Goal: Task Accomplishment & Management: Complete application form

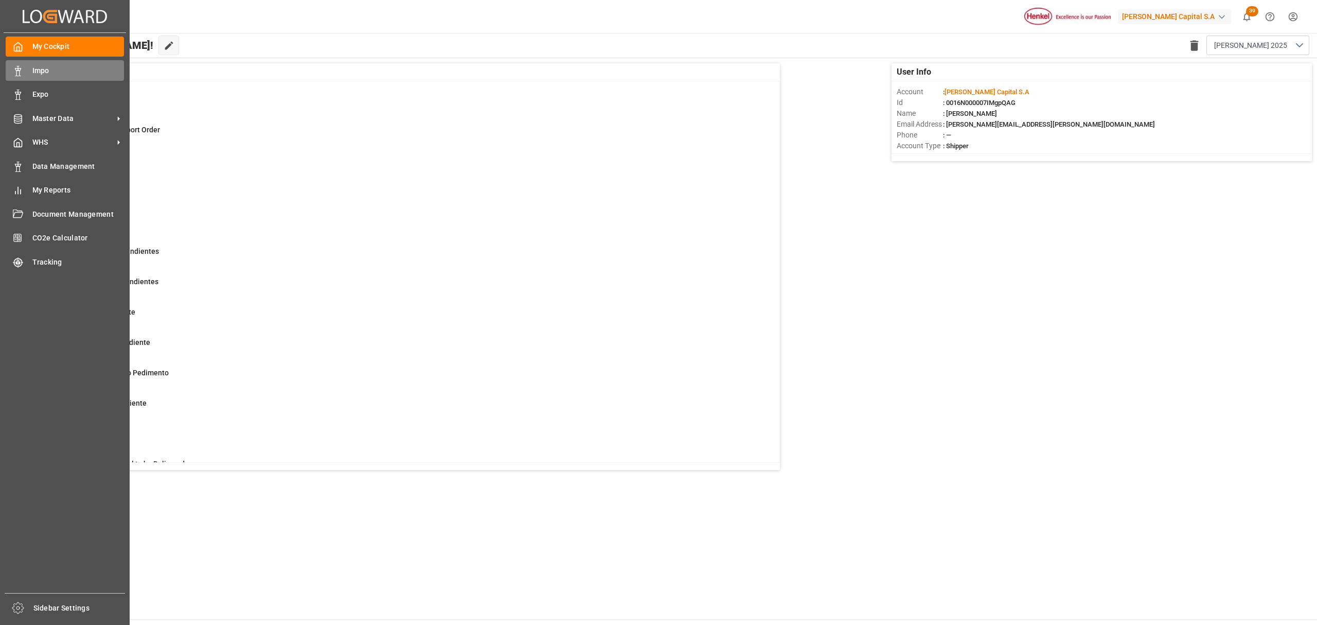
click at [58, 75] on span "Impo" at bounding box center [78, 70] width 92 height 11
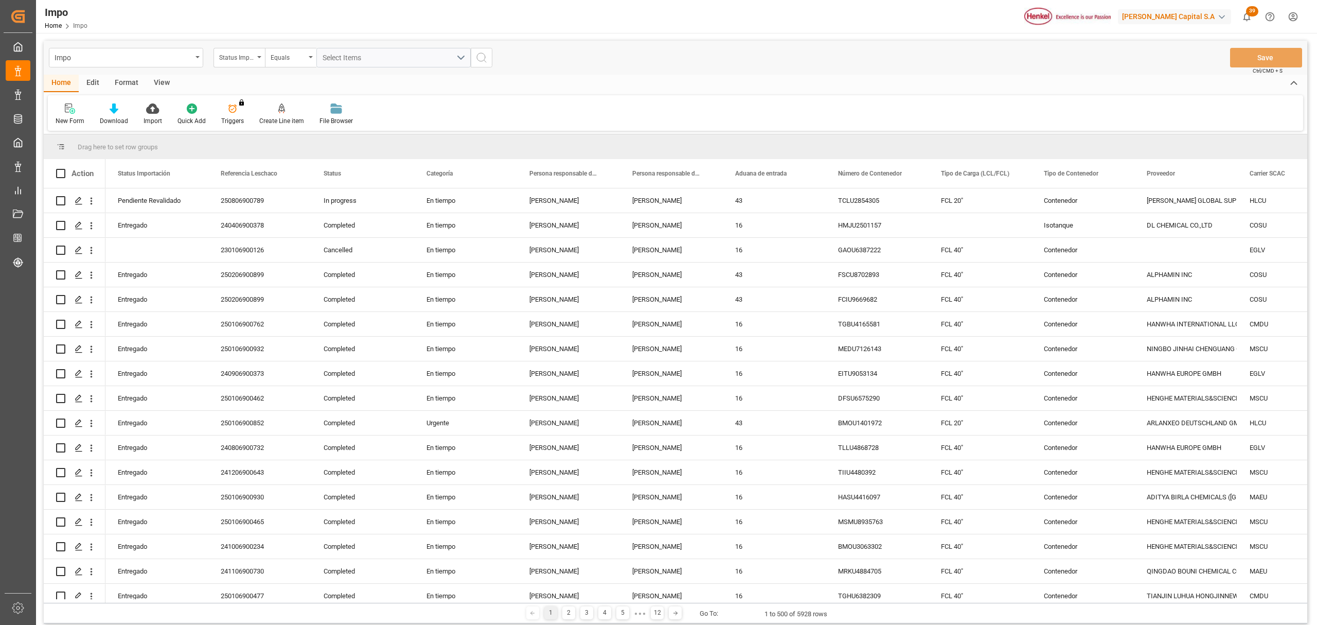
click at [158, 81] on div "View" at bounding box center [161, 83] width 31 height 17
click at [120, 108] on icon at bounding box center [117, 108] width 10 height 10
click at [123, 135] on div "Seguimiento Operativo" at bounding box center [144, 145] width 100 height 21
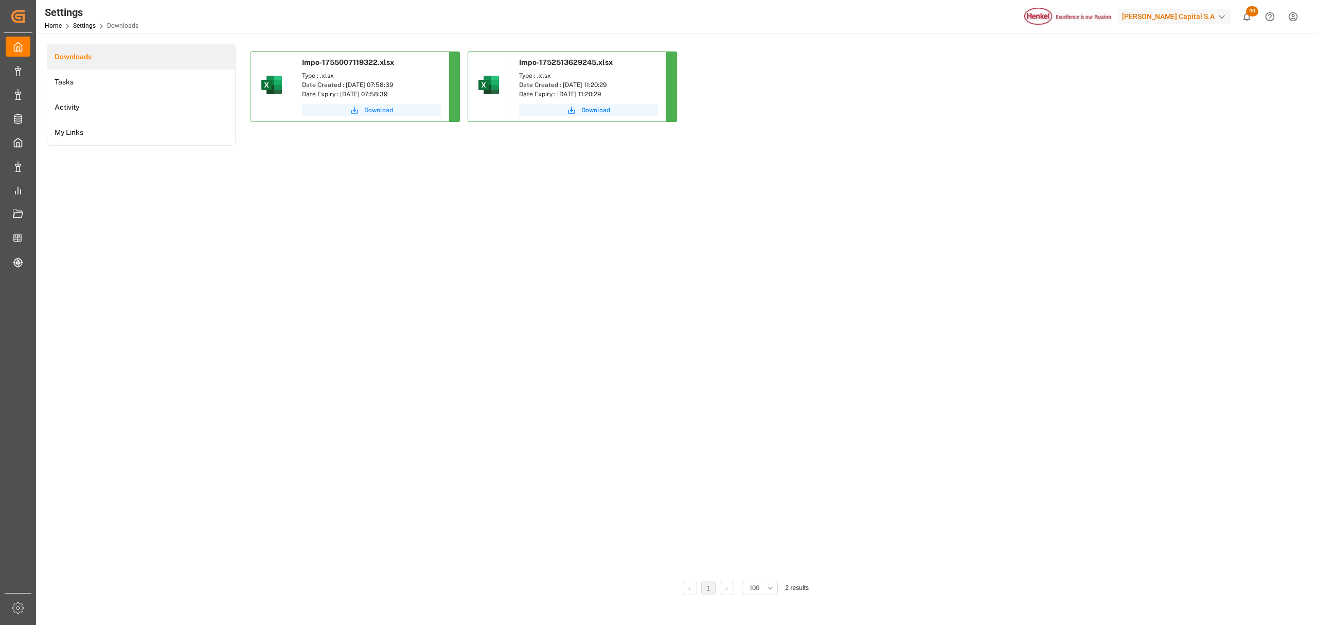
click at [383, 111] on span "Download" at bounding box center [378, 109] width 29 height 9
click at [379, 109] on span "Download" at bounding box center [378, 109] width 29 height 9
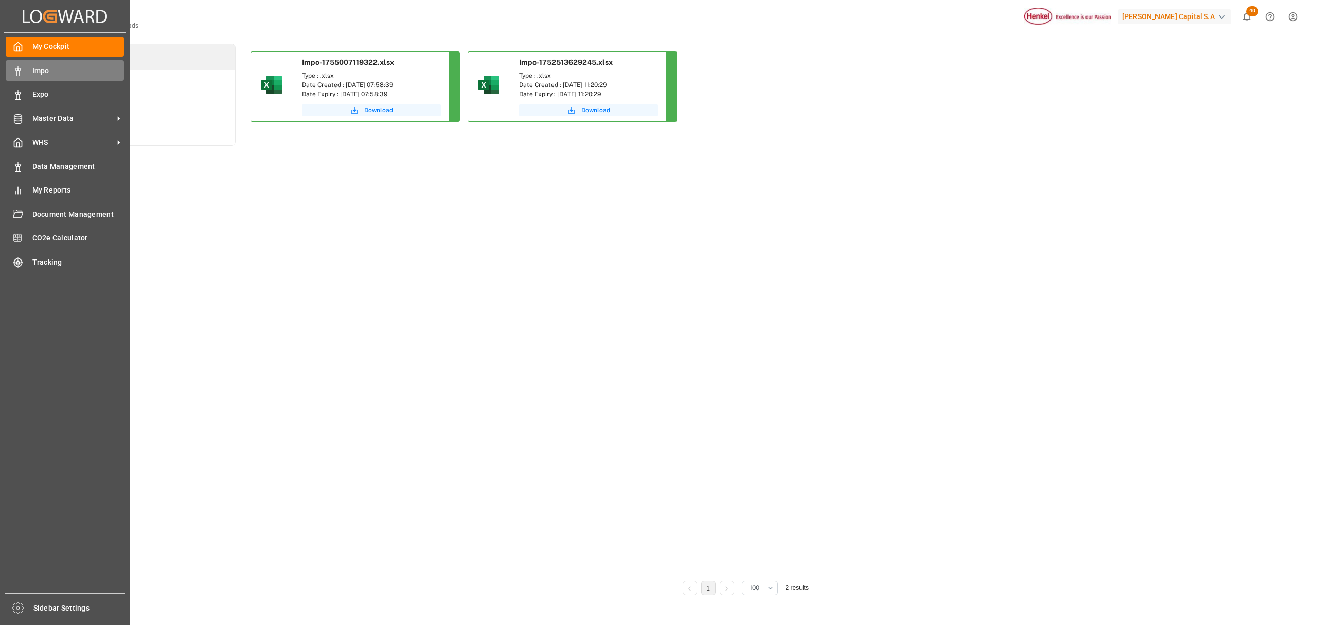
click at [43, 69] on span "Impo" at bounding box center [78, 70] width 92 height 11
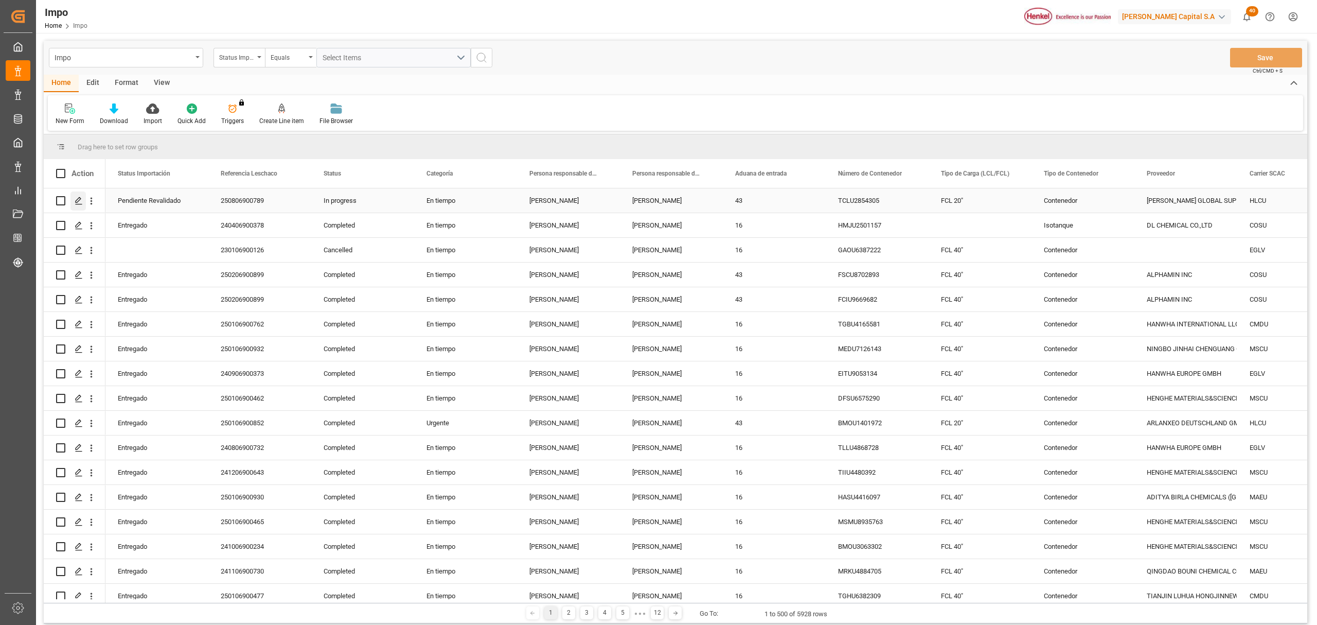
click at [77, 201] on icon "Press SPACE to select this row." at bounding box center [79, 201] width 8 height 8
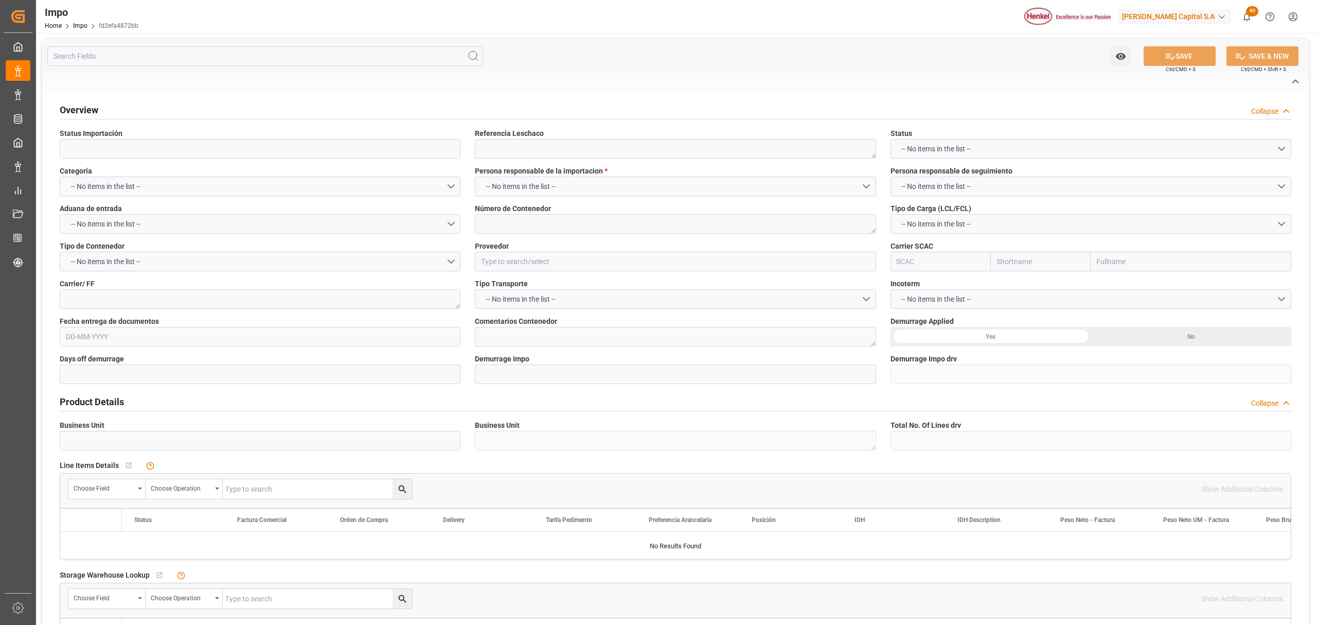
type input "Pendiente Revalidado"
type textarea "250806900789"
type textarea "TCLU2854305"
type input "[PERSON_NAME] GLOBAL SUPPLY CHAIN B.V."
type input "HLCU"
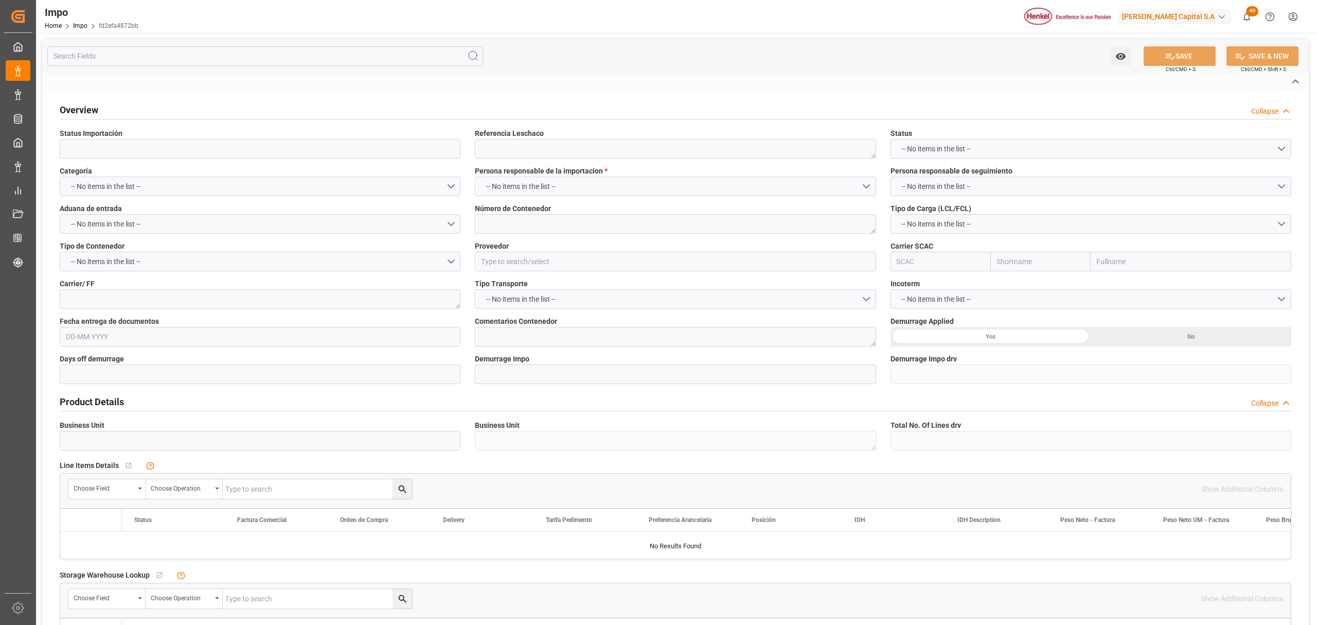
type textarea "N/A"
type input "AA"
type textarea "AA"
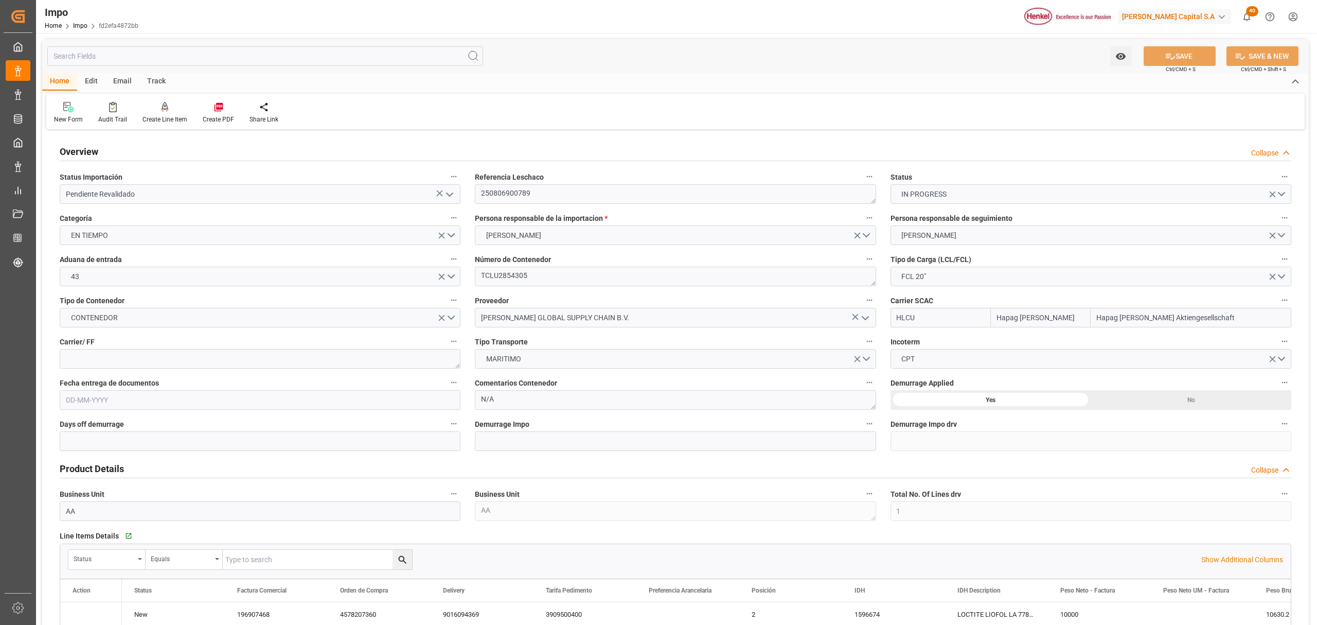
type input "Hapag [PERSON_NAME]"
type input "Hapag Lloyd Aktiengesellschaft"
type input "1"
type input "20"
type input "10"
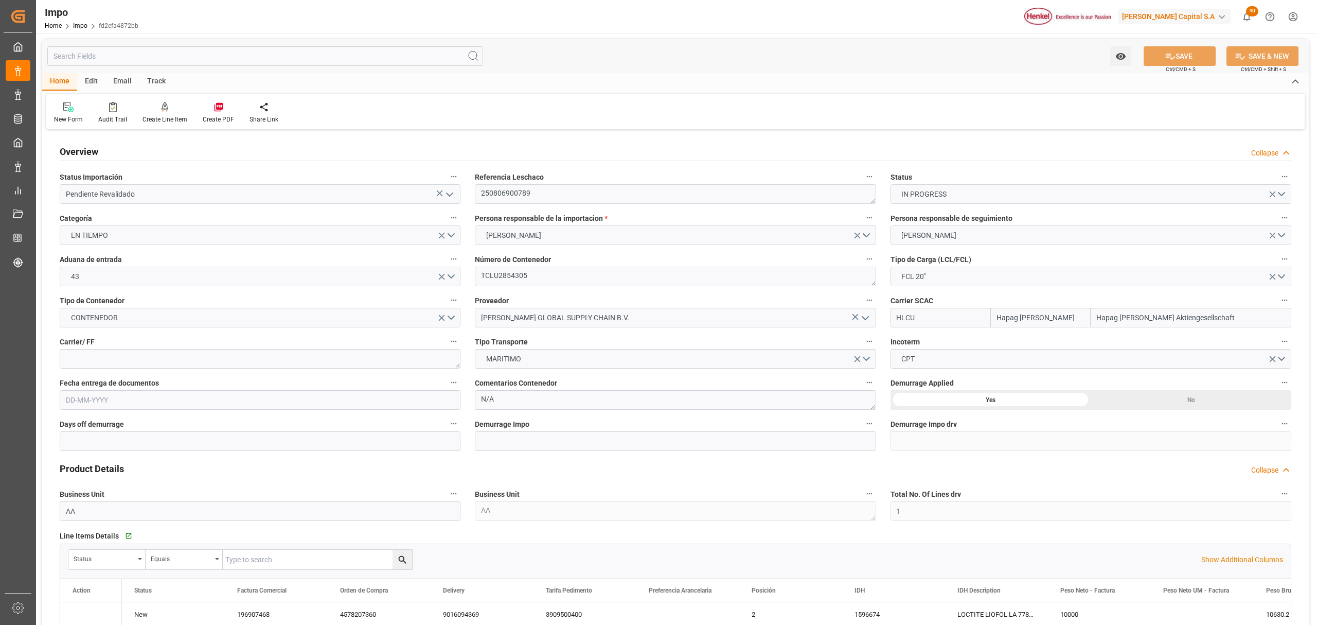
type input "04-08-2025"
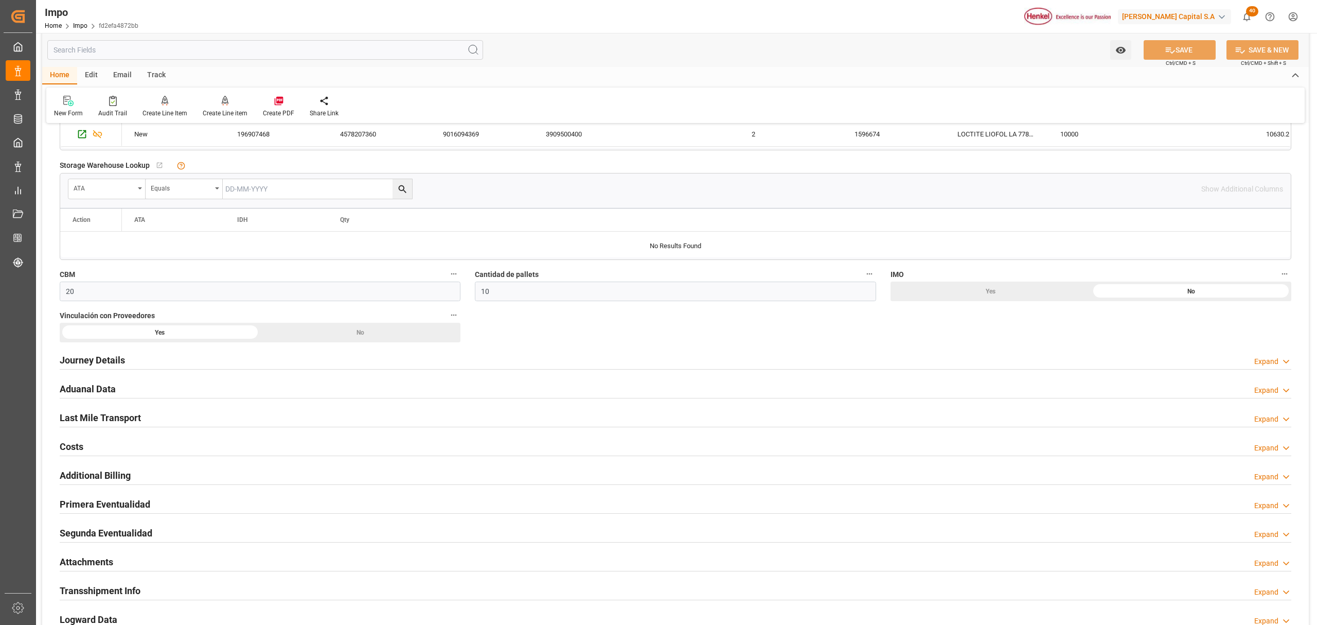
scroll to position [548, 0]
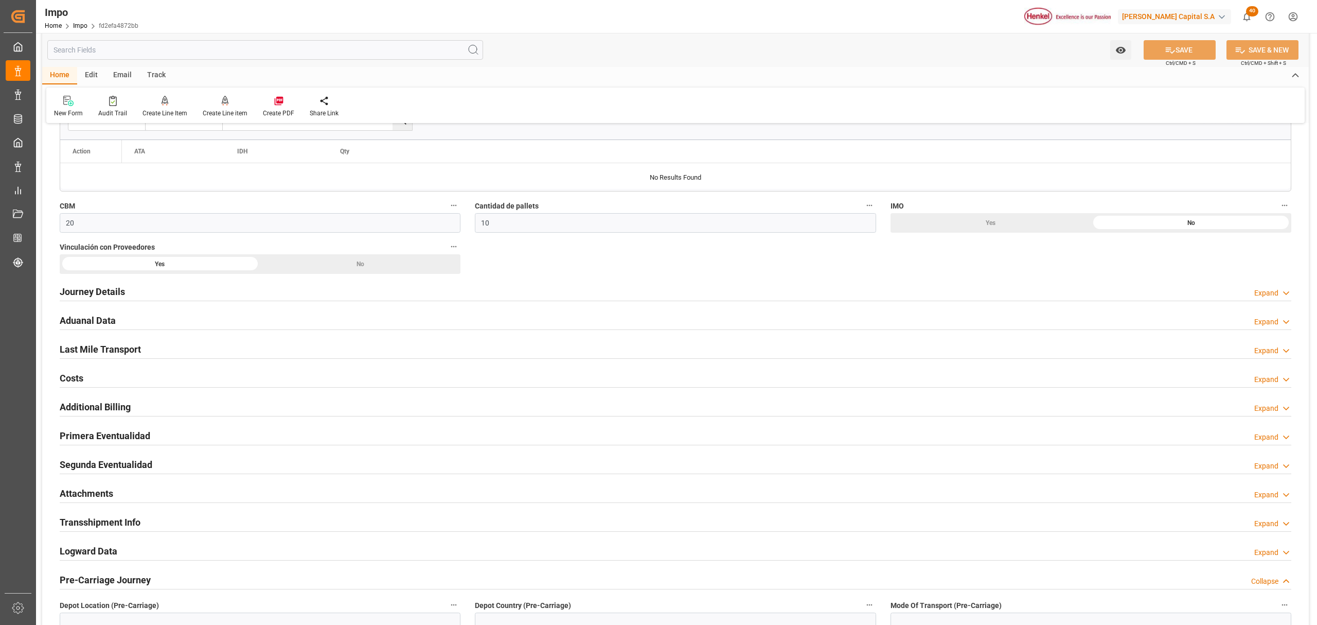
click at [118, 356] on h2 "Last Mile Transport" at bounding box center [100, 349] width 81 height 14
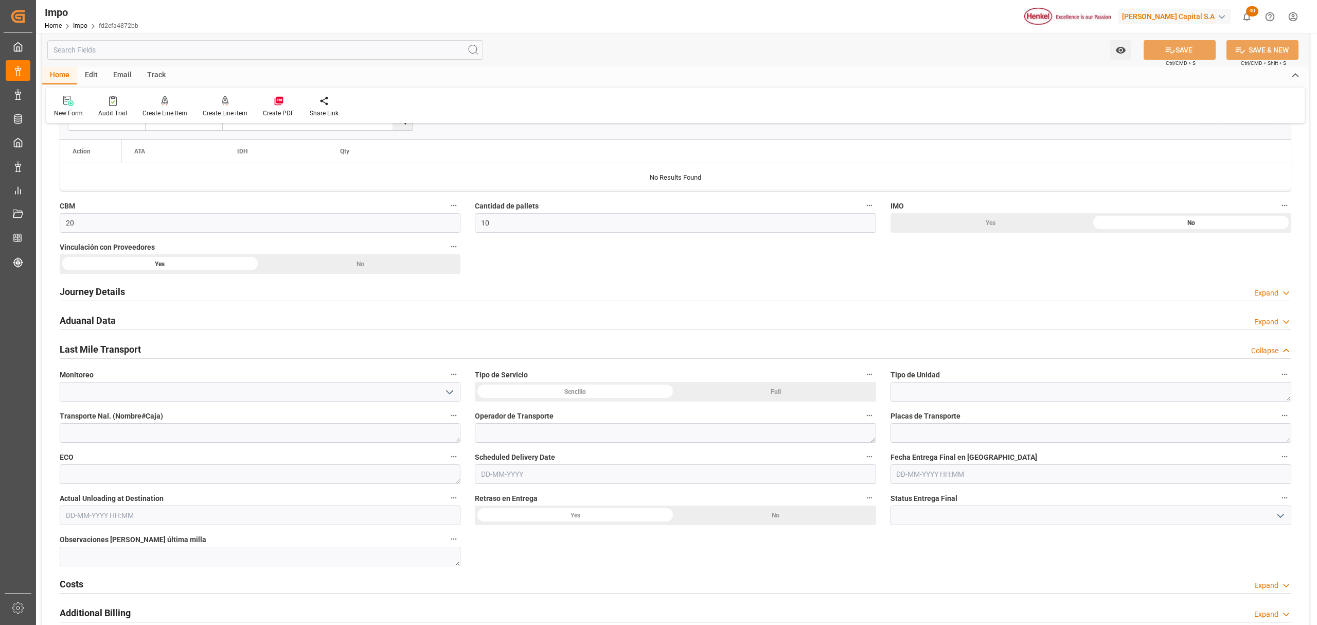
click at [449, 393] on icon "open menu" at bounding box center [449, 392] width 12 height 12
click at [449, 394] on icon "close menu" at bounding box center [449, 392] width 12 height 12
click at [219, 555] on textarea at bounding box center [260, 556] width 401 height 20
click at [978, 515] on input at bounding box center [1091, 515] width 401 height 20
click at [449, 387] on icon "open menu" at bounding box center [449, 392] width 12 height 12
